Goal: Transaction & Acquisition: Purchase product/service

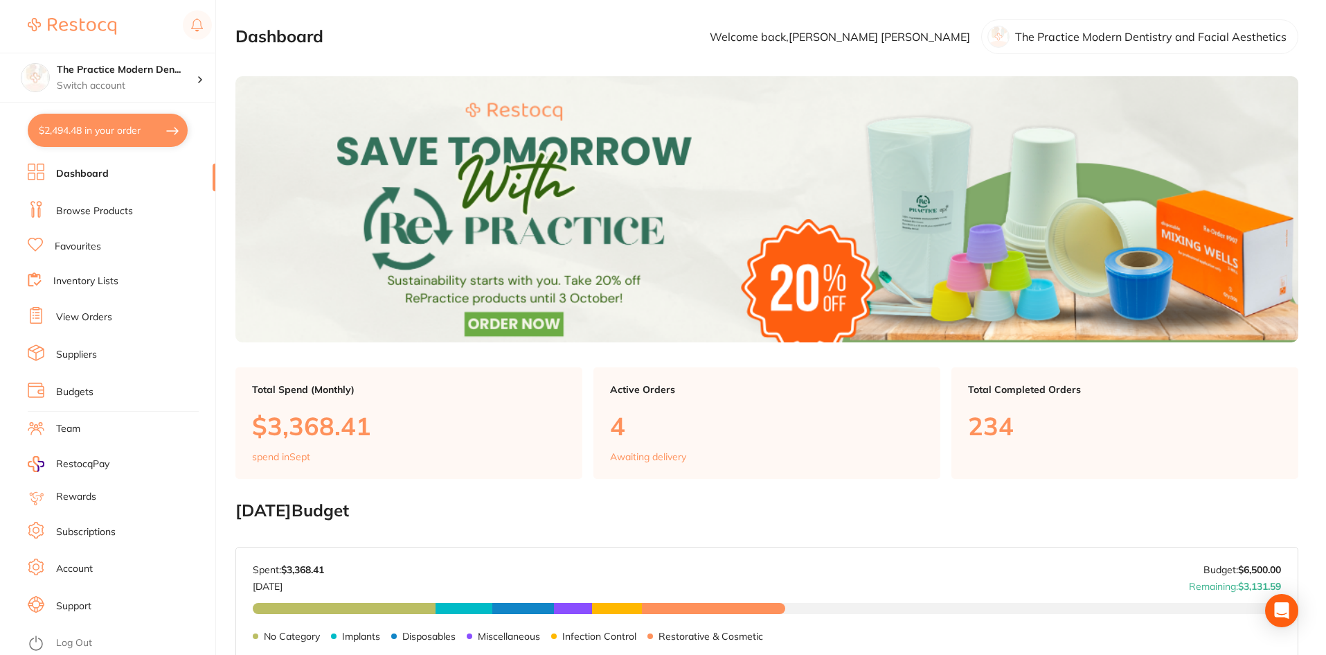
click at [90, 212] on link "Browse Products" at bounding box center [94, 211] width 77 height 14
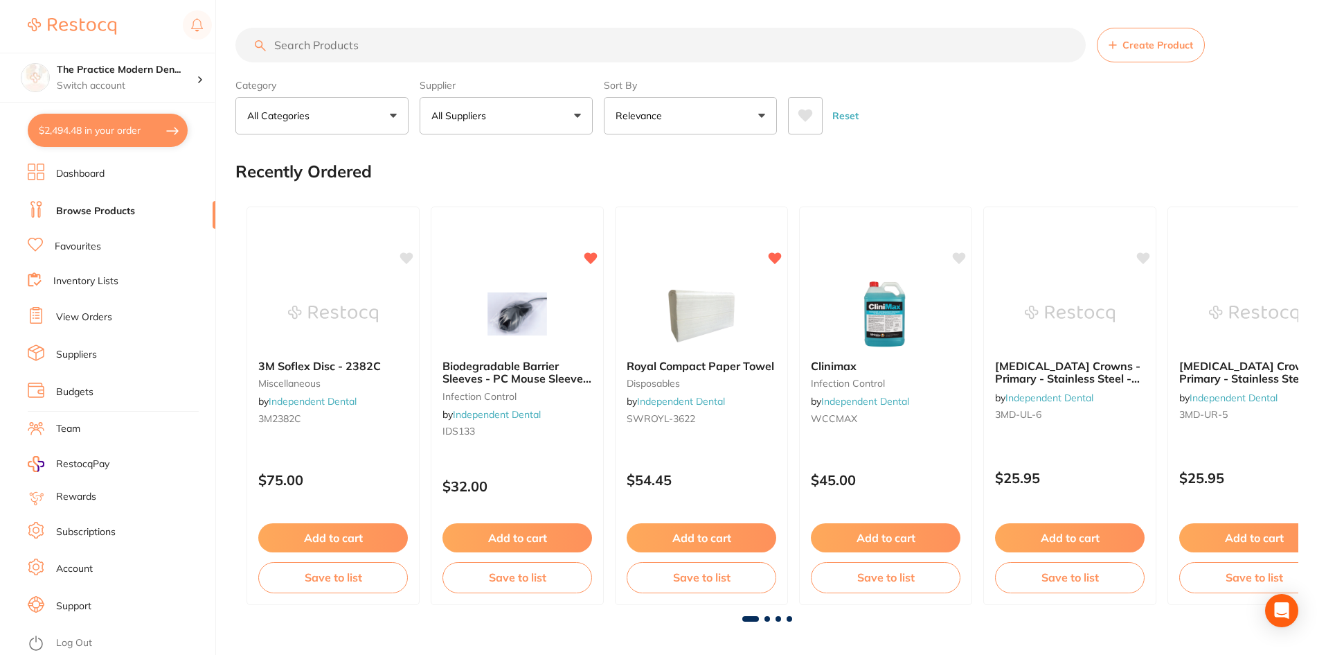
click at [306, 41] on input "search" at bounding box center [661, 45] width 851 height 35
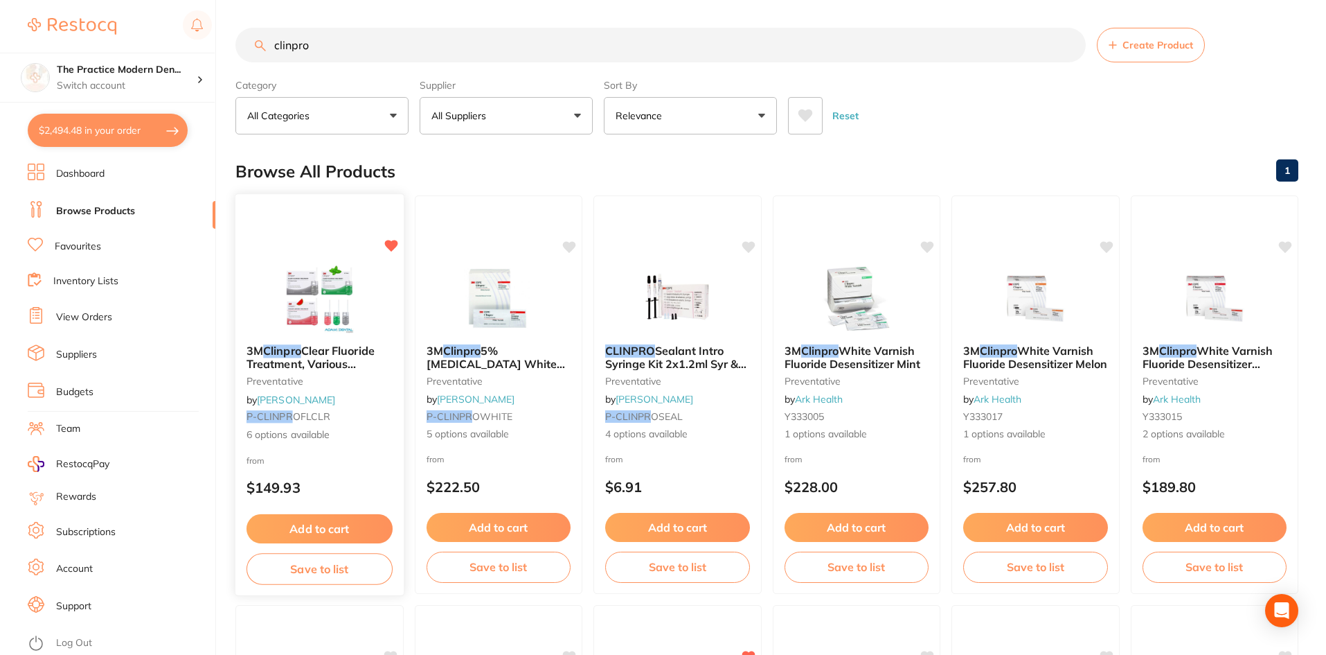
type input "clinpro"
click at [332, 301] on img at bounding box center [319, 298] width 91 height 70
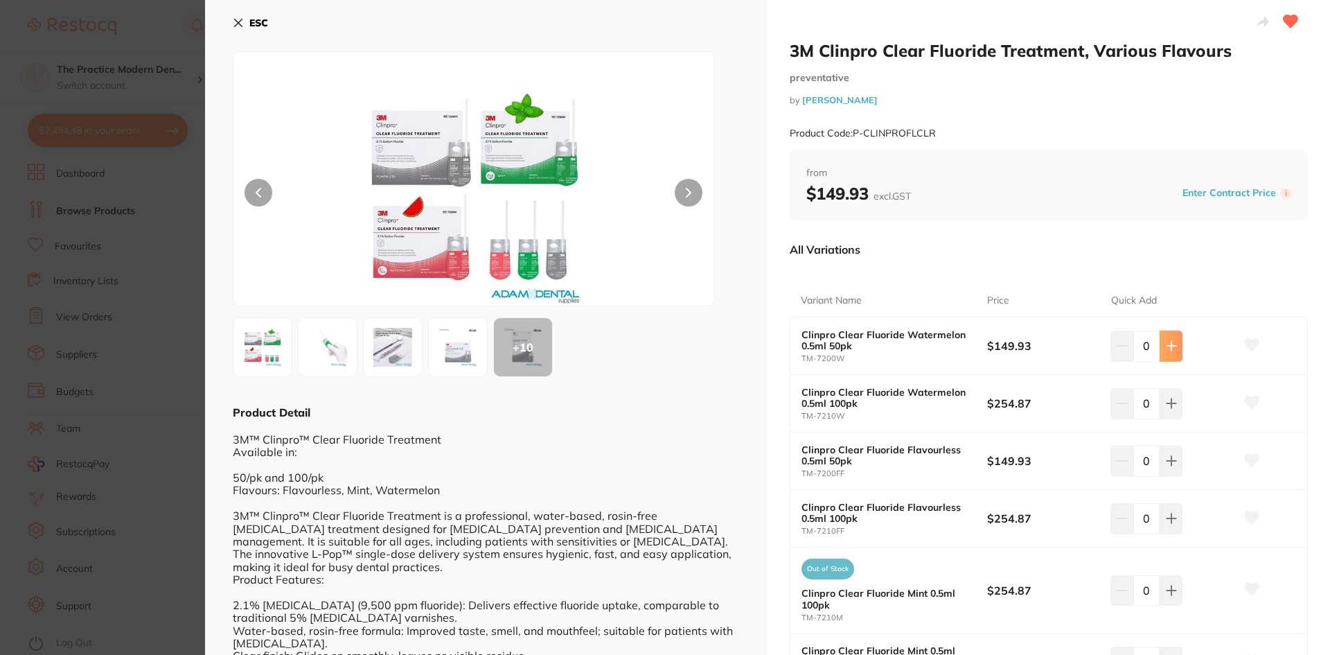
click at [1162, 345] on button at bounding box center [1171, 345] width 23 height 30
type input "1"
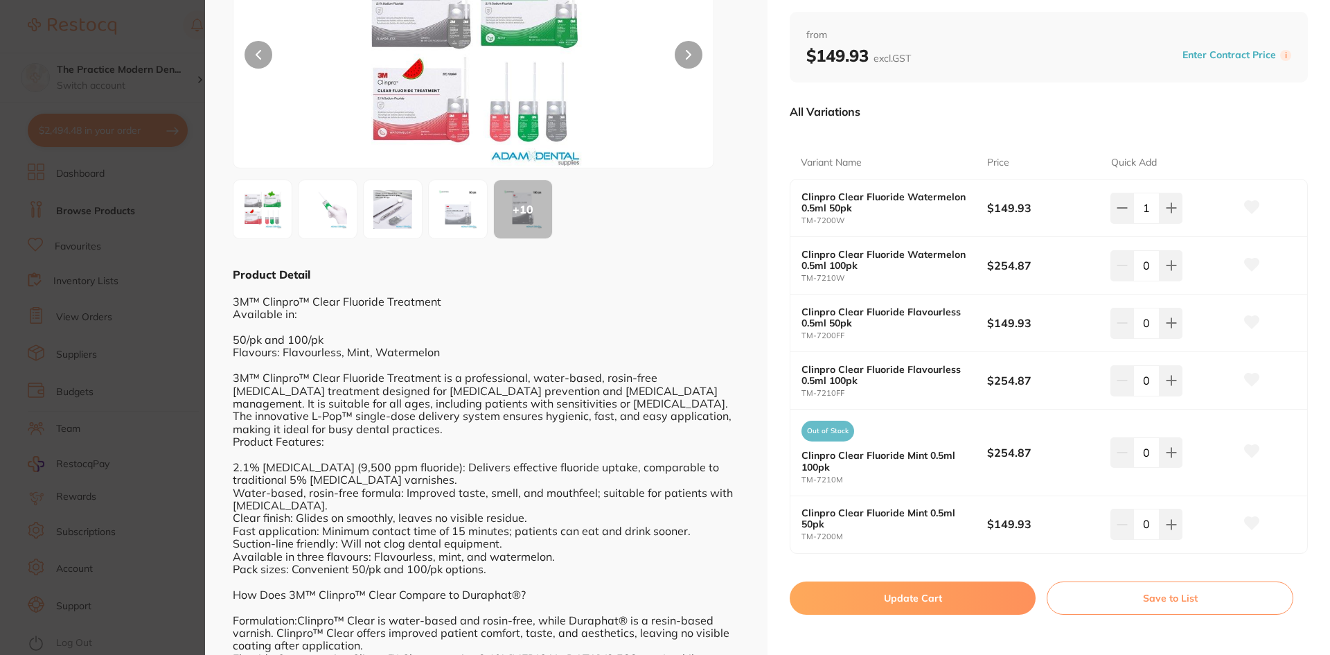
scroll to position [139, 0]
click at [980, 600] on button "Update Cart" at bounding box center [913, 596] width 246 height 33
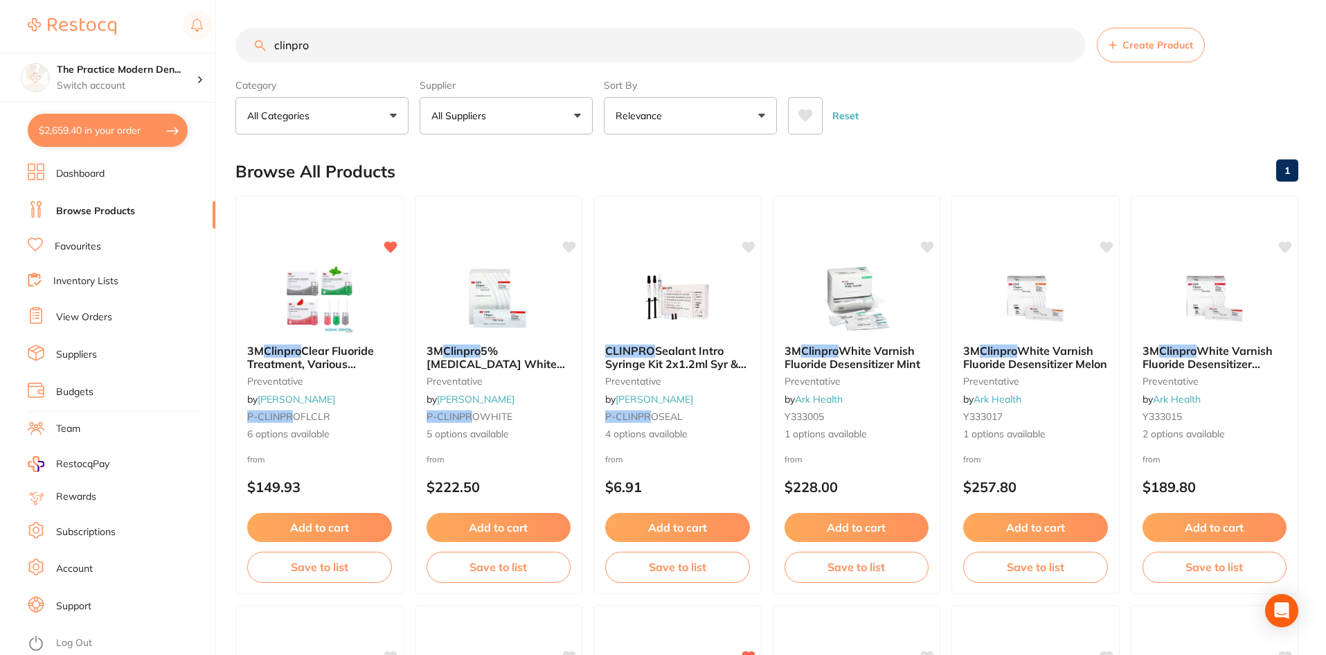
click at [114, 137] on button "$2,659.40 in your order" at bounding box center [108, 130] width 160 height 33
checkbox input "true"
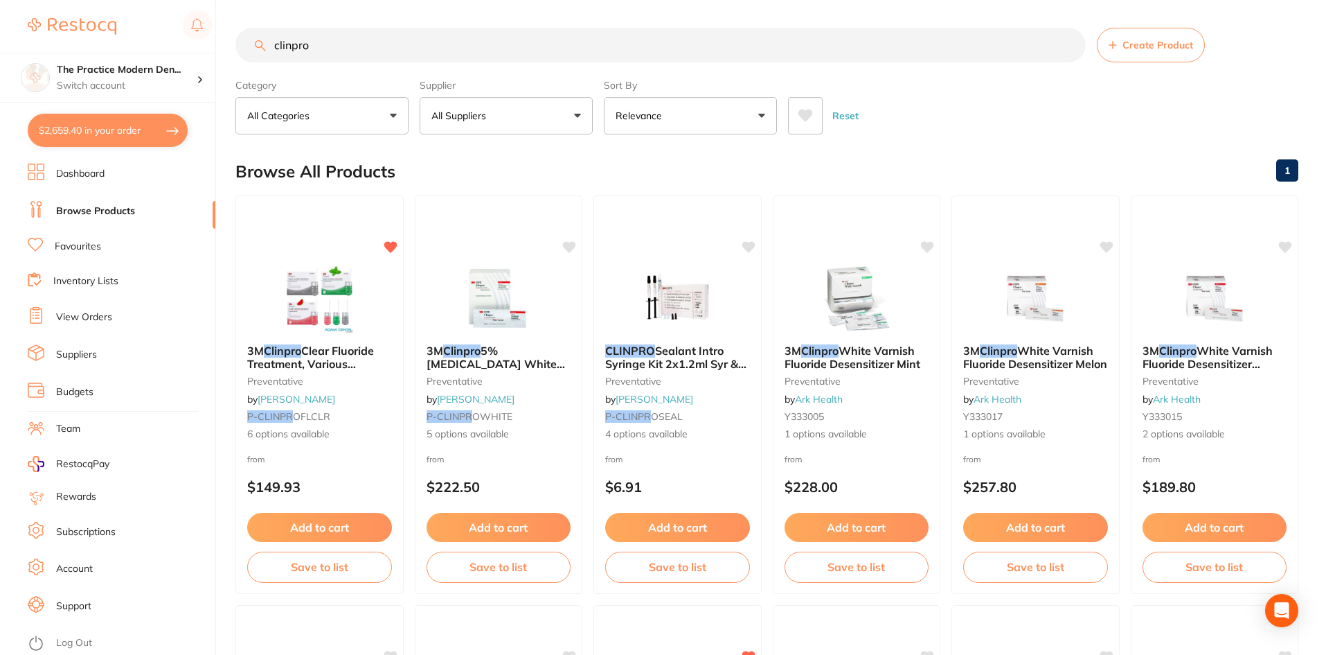
checkbox input "true"
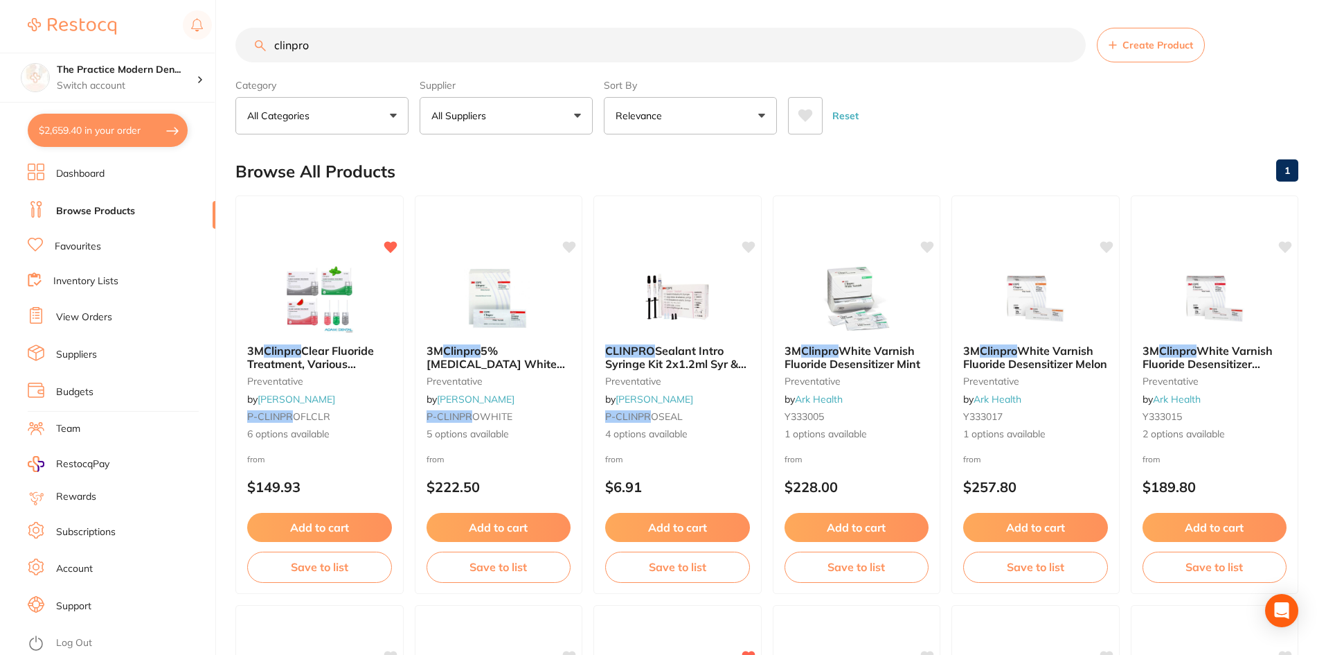
checkbox input "true"
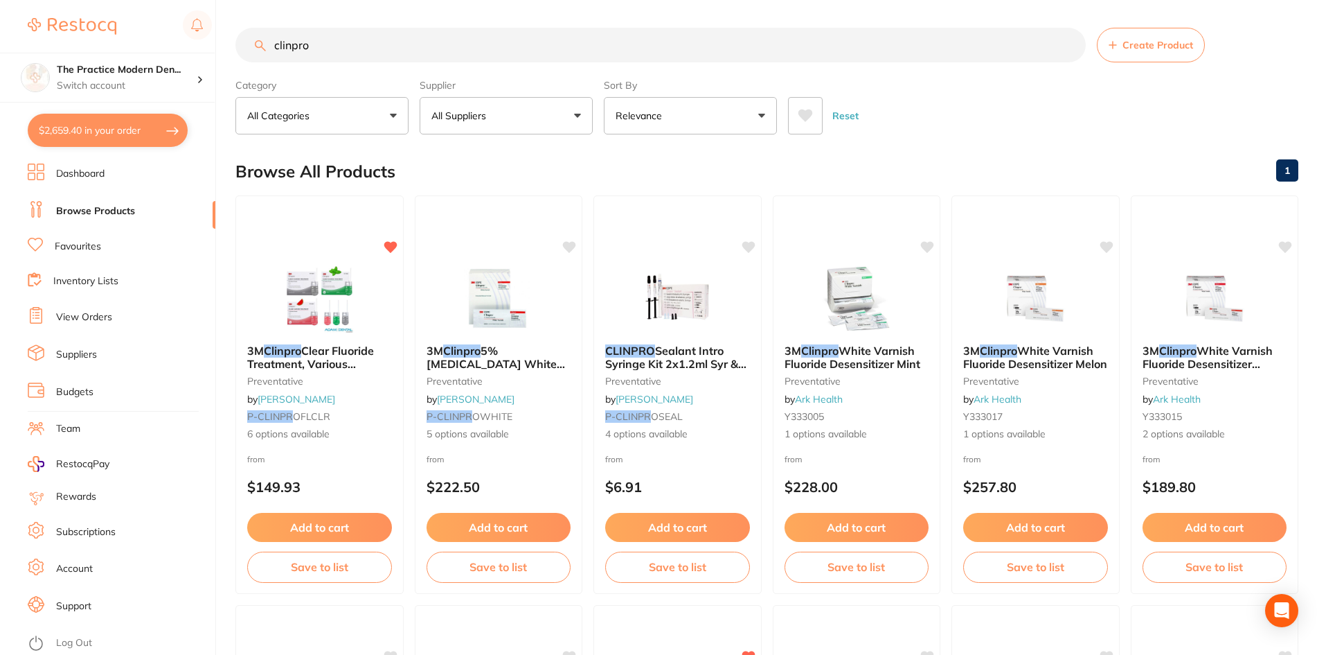
checkbox input "true"
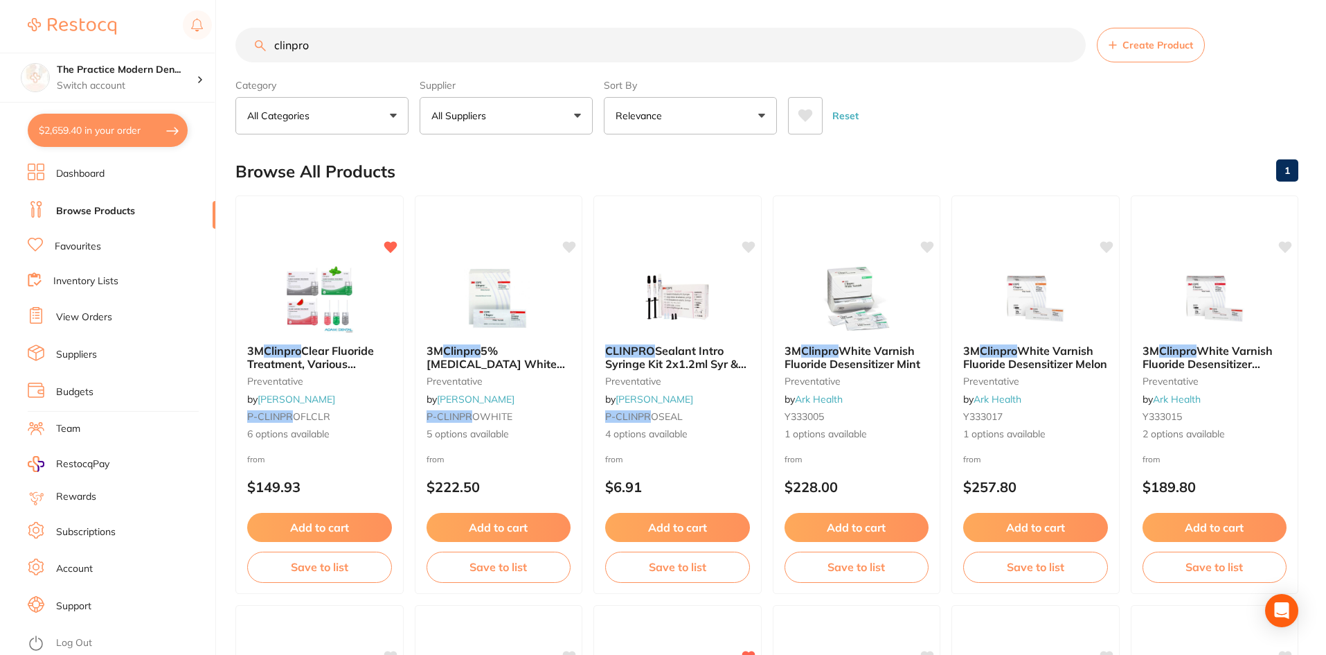
checkbox input "true"
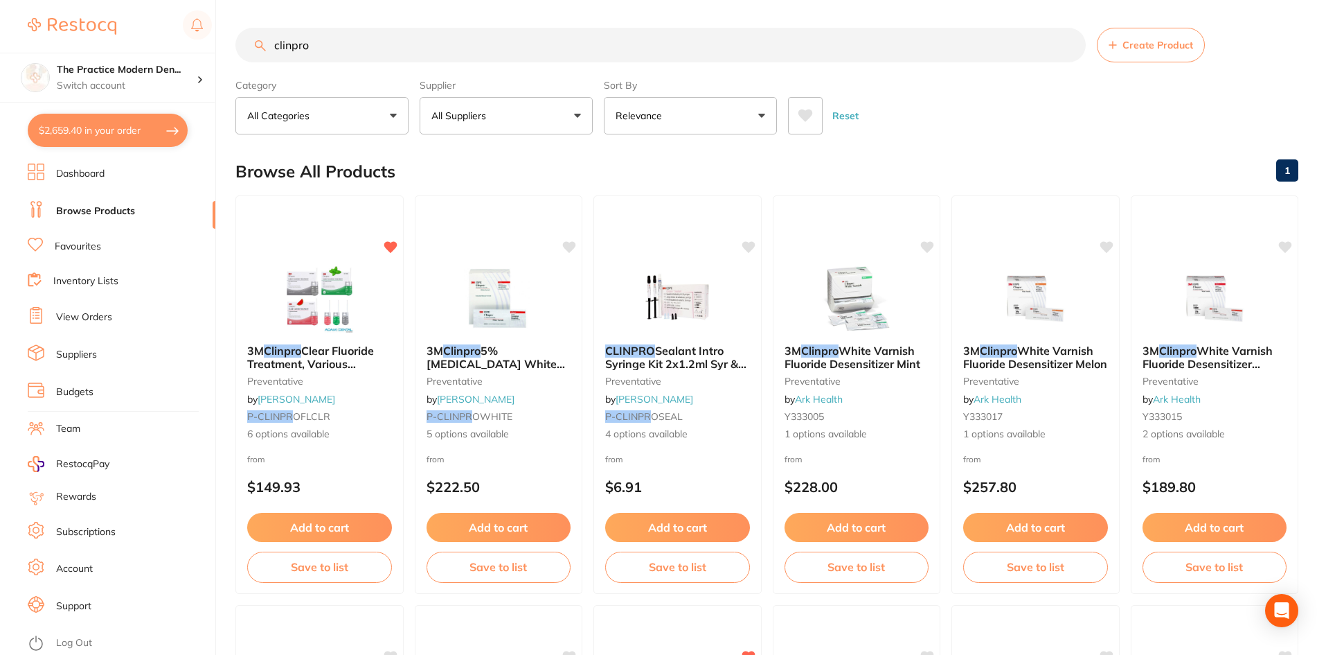
checkbox input "true"
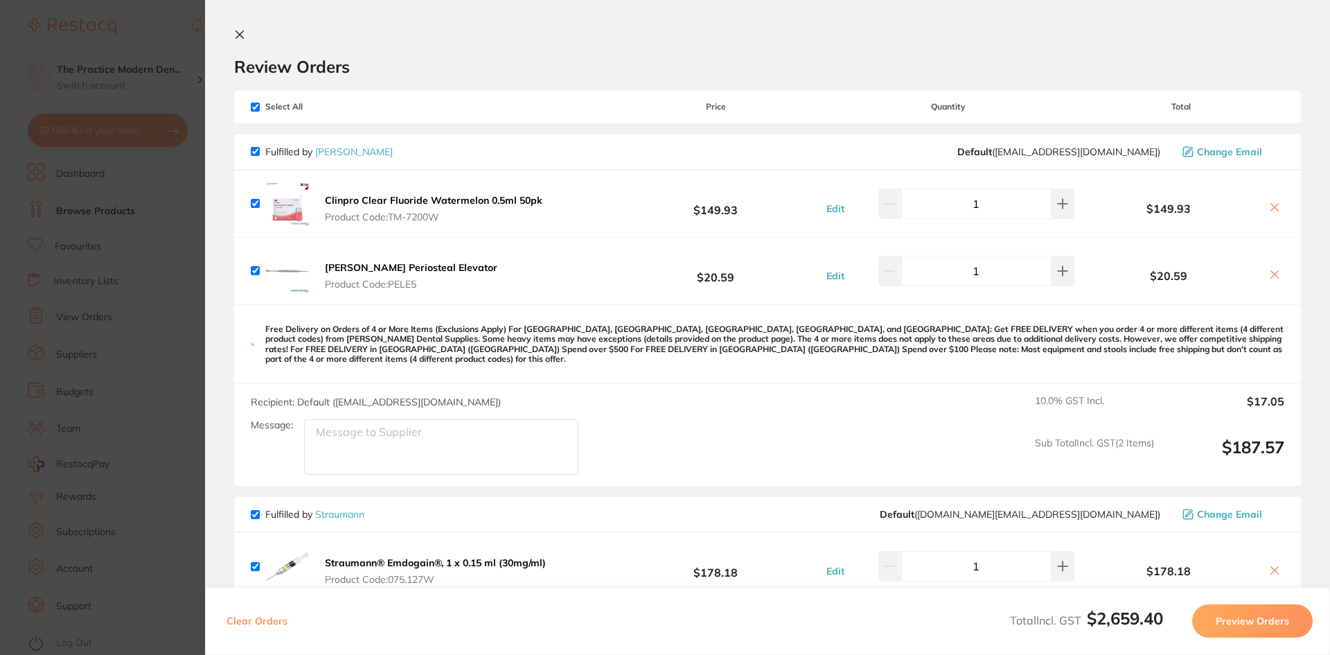
click at [431, 264] on b "[PERSON_NAME] Periosteal Elevator" at bounding box center [411, 267] width 172 height 12
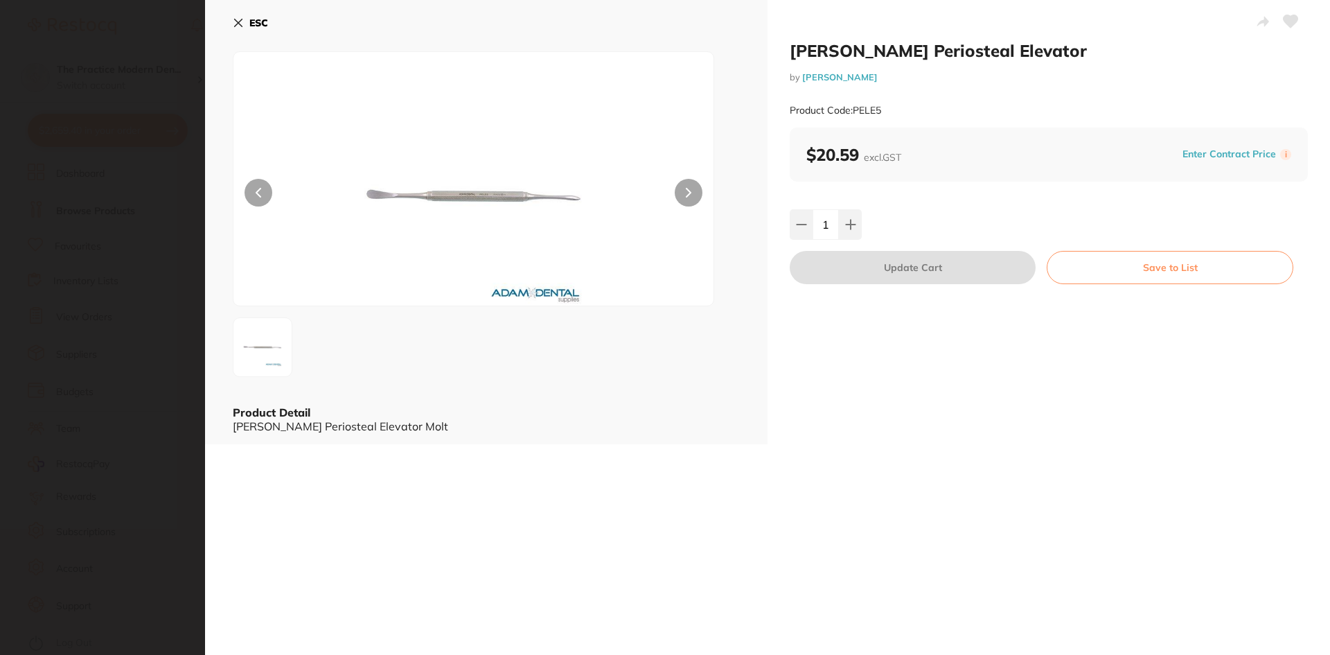
click at [1287, 24] on icon at bounding box center [1291, 21] width 15 height 12
click at [236, 22] on icon at bounding box center [238, 22] width 11 height 11
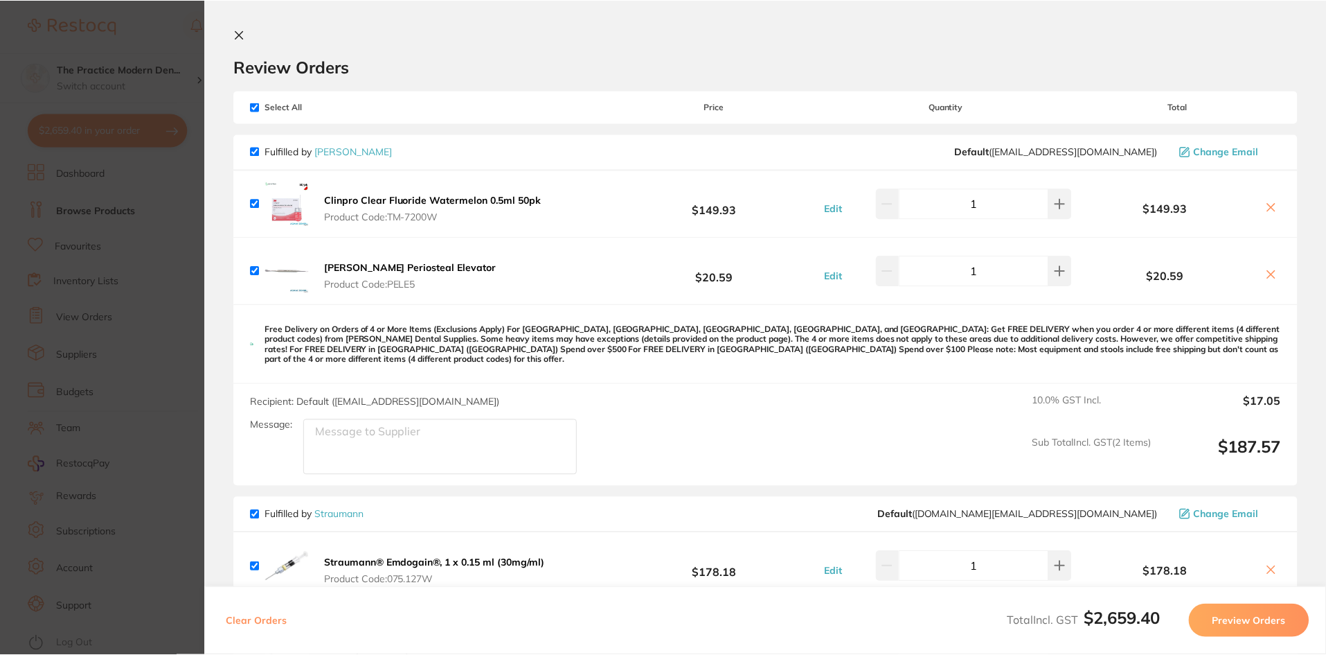
scroll to position [1, 0]
click at [1268, 277] on icon at bounding box center [1271, 274] width 11 height 11
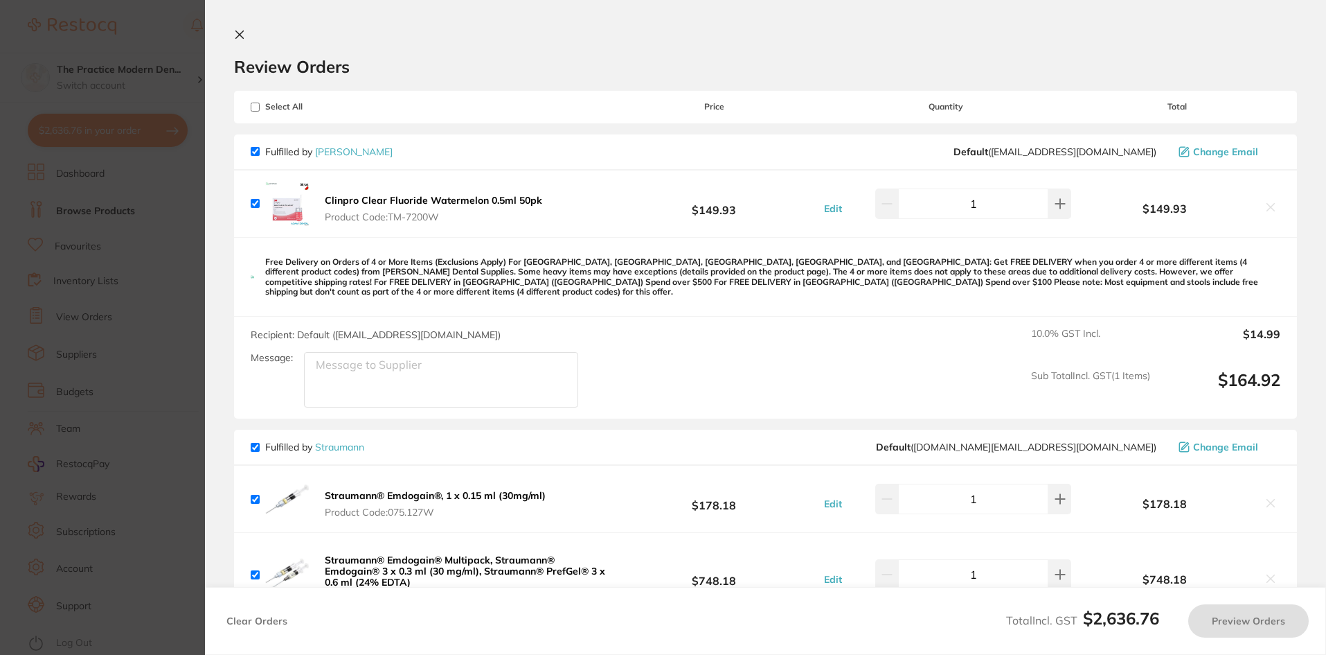
checkbox input "true"
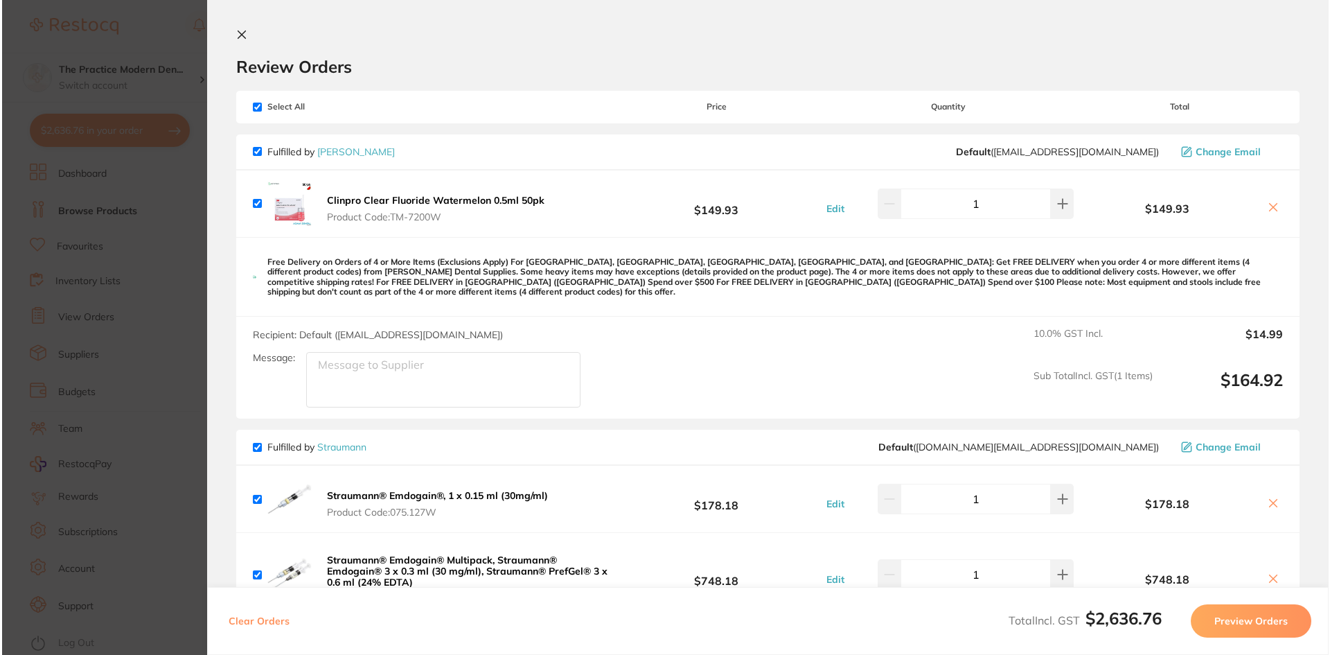
scroll to position [0, 0]
